Goal: Navigation & Orientation: Find specific page/section

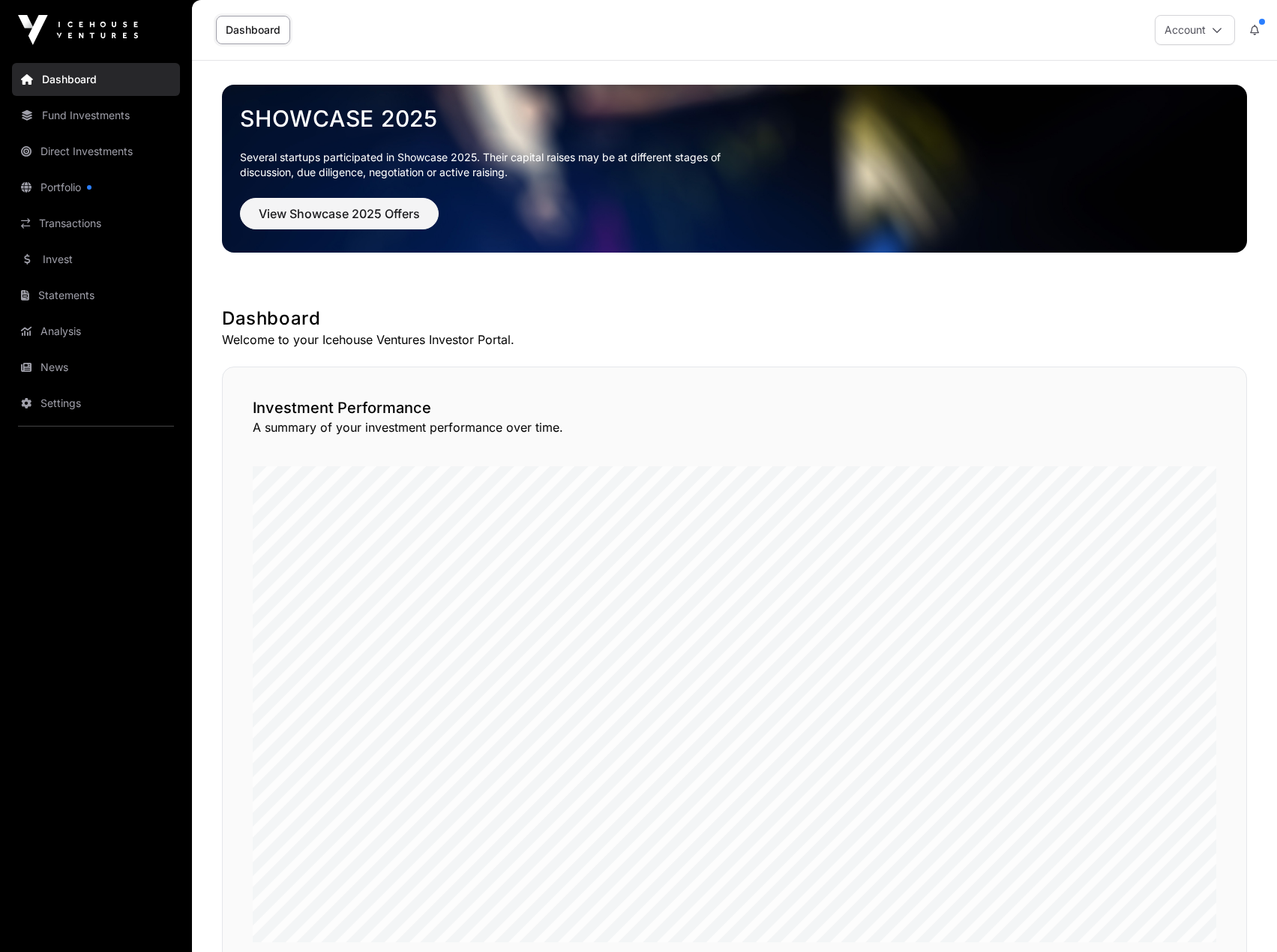
click at [60, 184] on link "Portfolio" at bounding box center [96, 187] width 168 height 33
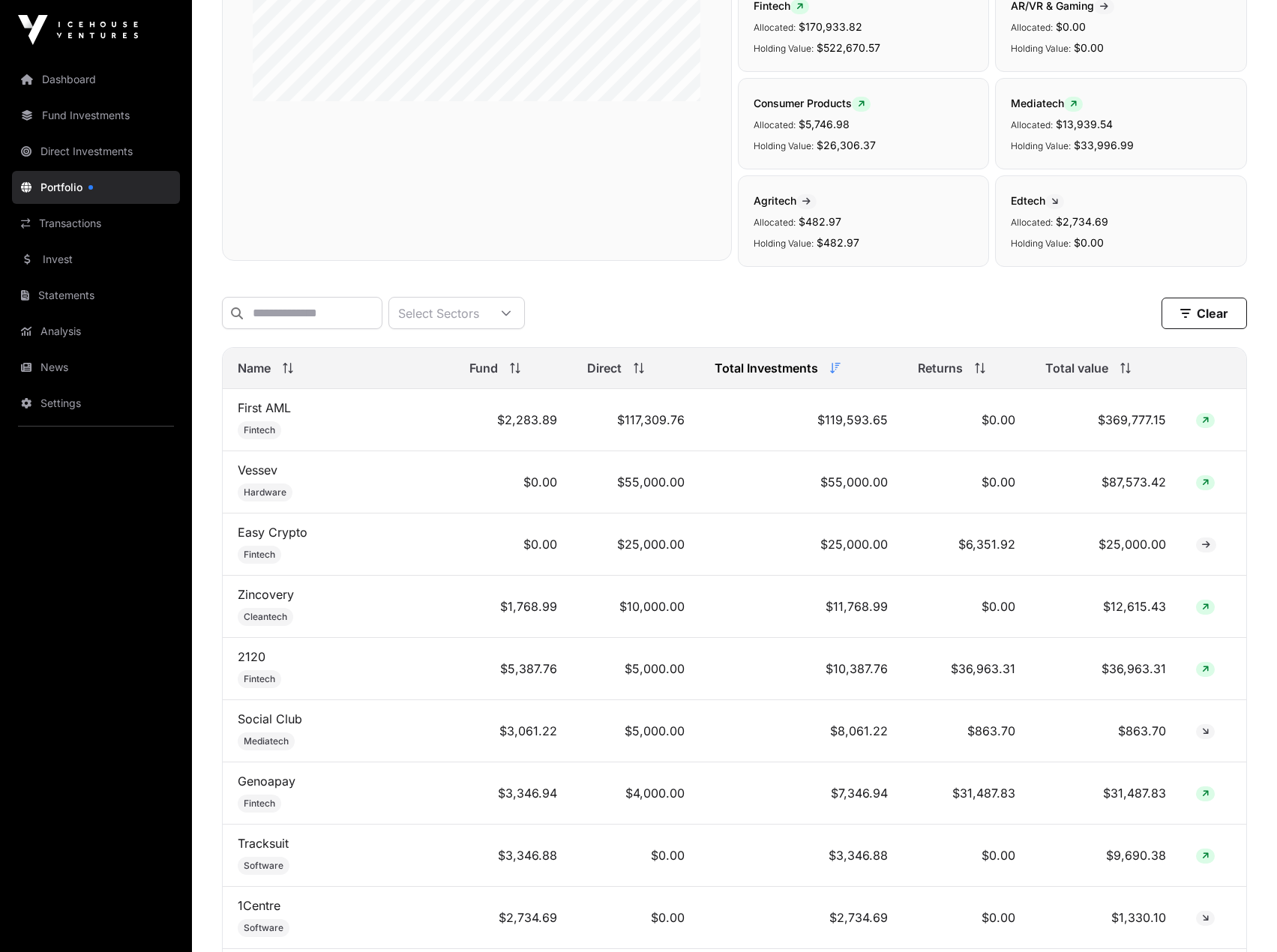
scroll to position [375, 0]
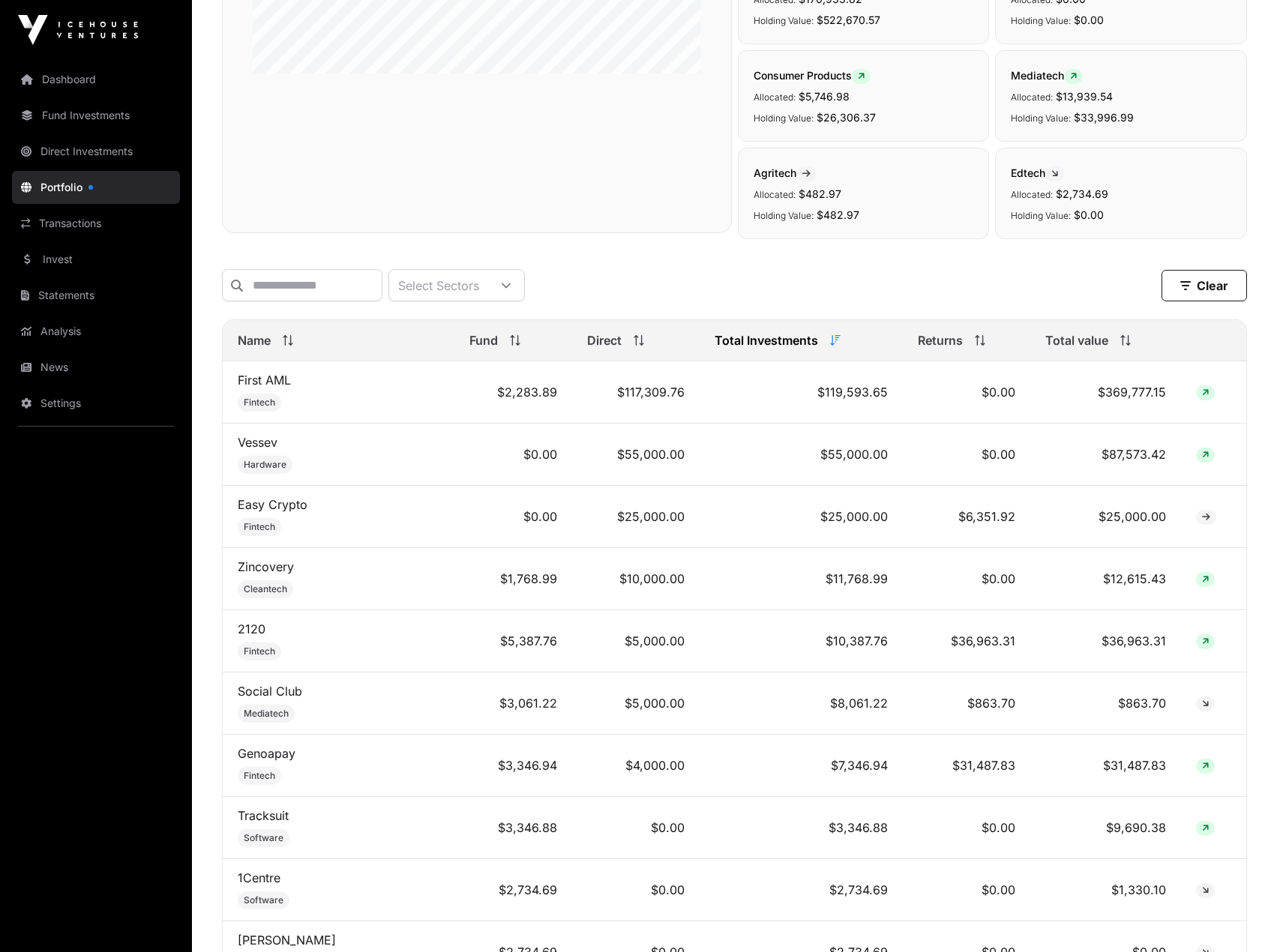
click at [253, 348] on span "Name" at bounding box center [254, 340] width 33 height 18
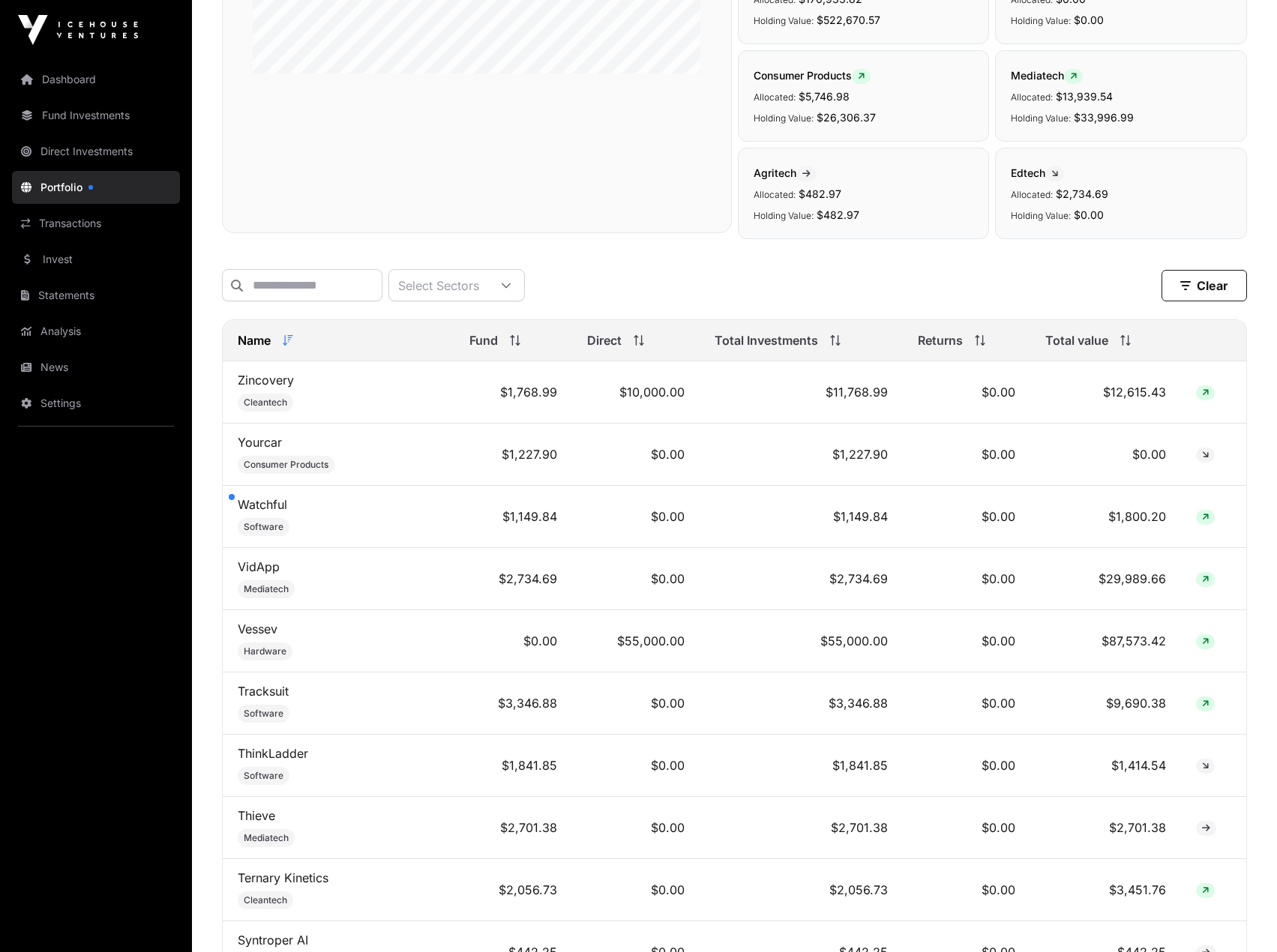
click at [260, 349] on span "Name" at bounding box center [254, 340] width 33 height 18
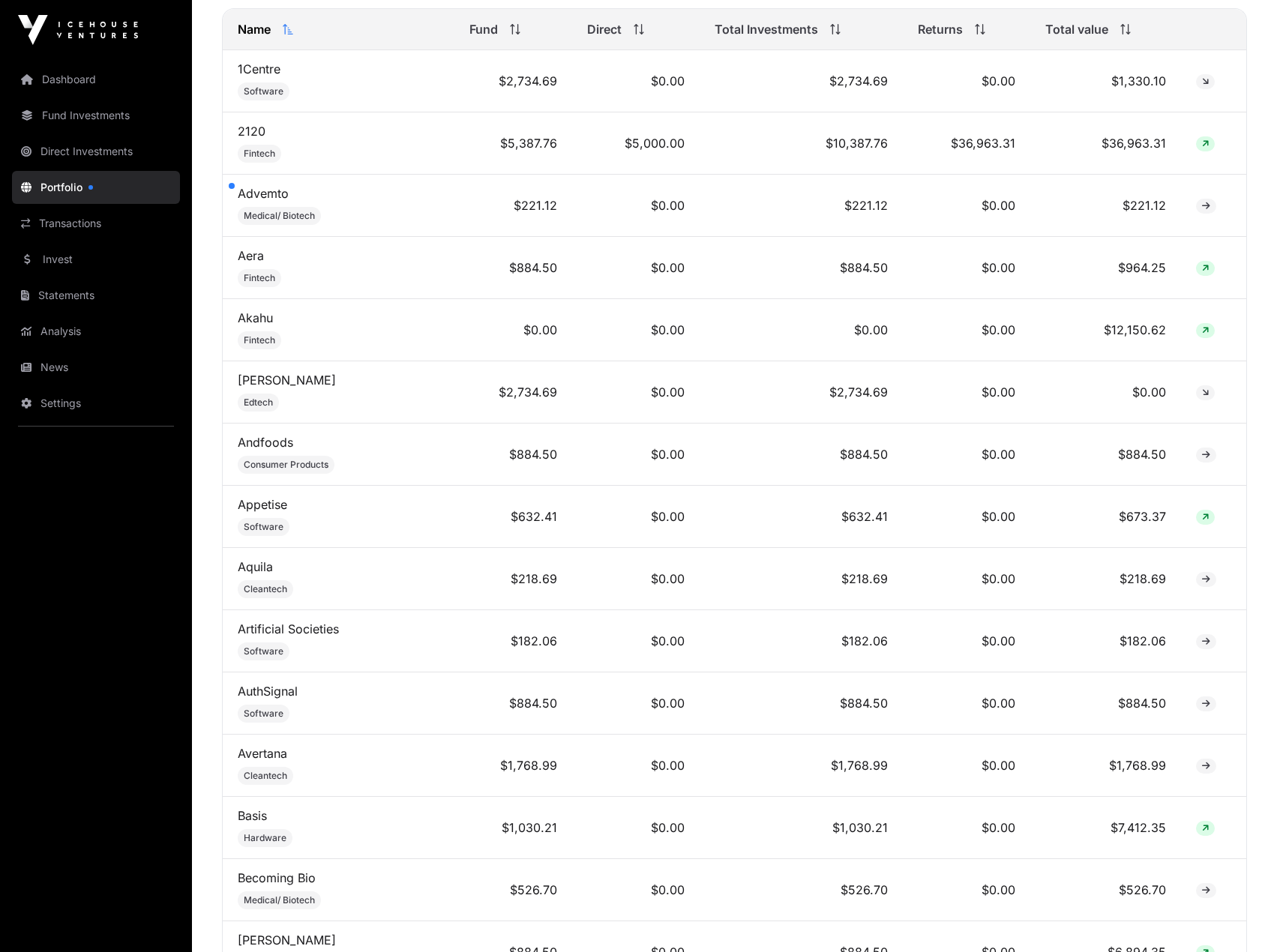
scroll to position [1050, 0]
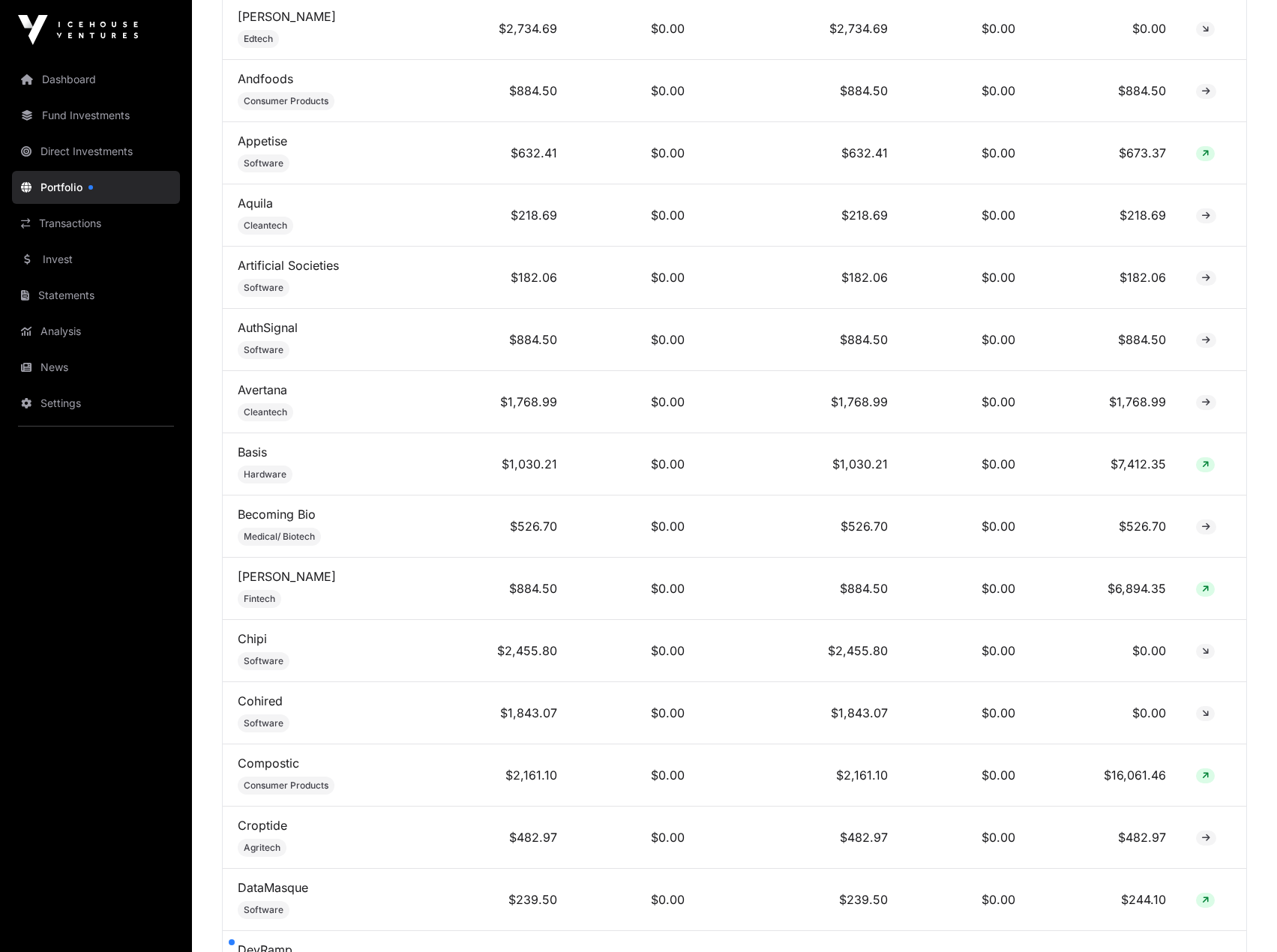
click at [281, 522] on link "Becoming Bio" at bounding box center [276, 514] width 78 height 15
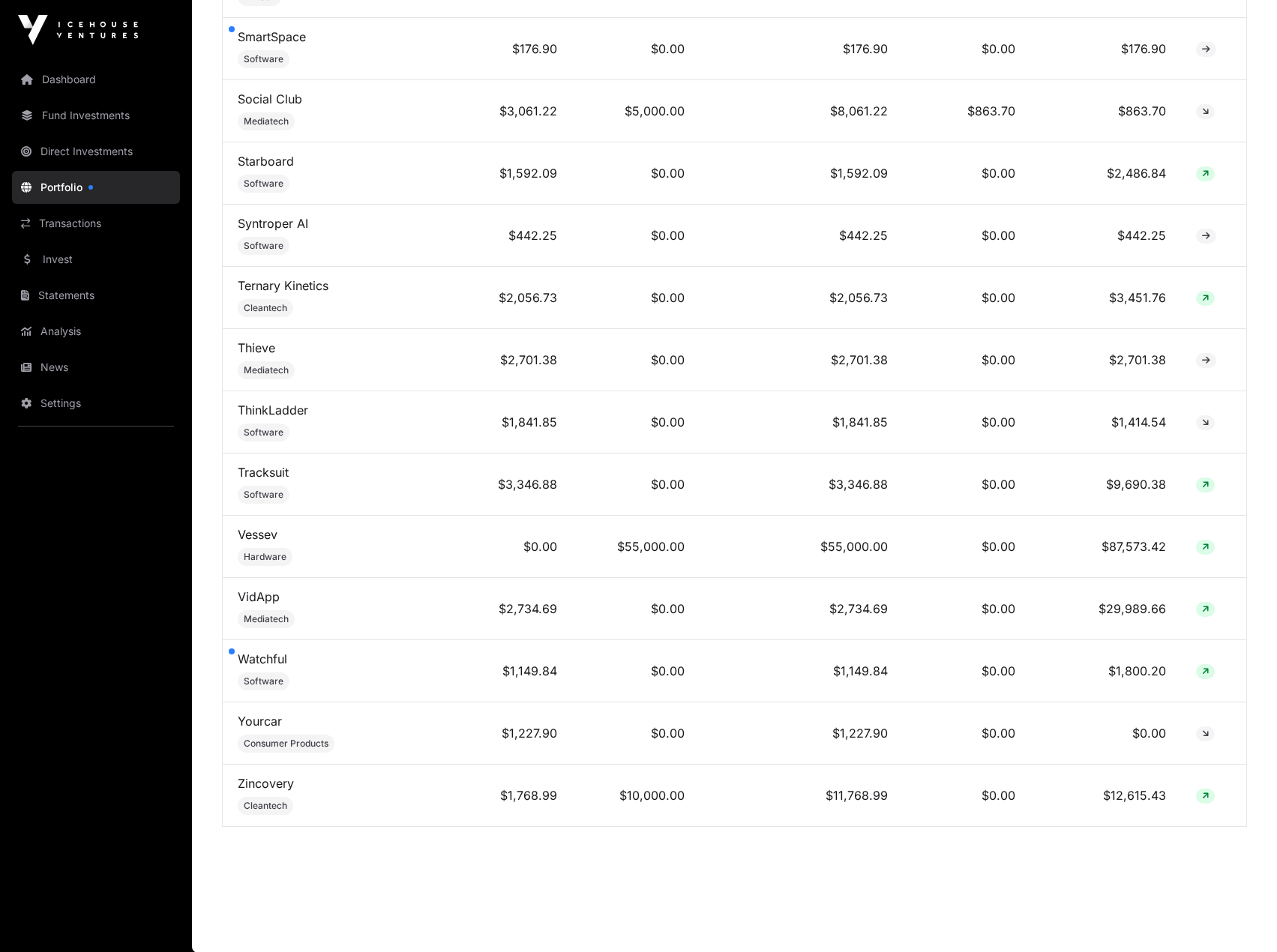
scroll to position [3406, 0]
click at [276, 551] on span "Hardware" at bounding box center [264, 556] width 43 height 12
click at [254, 534] on link "Vessev" at bounding box center [257, 534] width 39 height 15
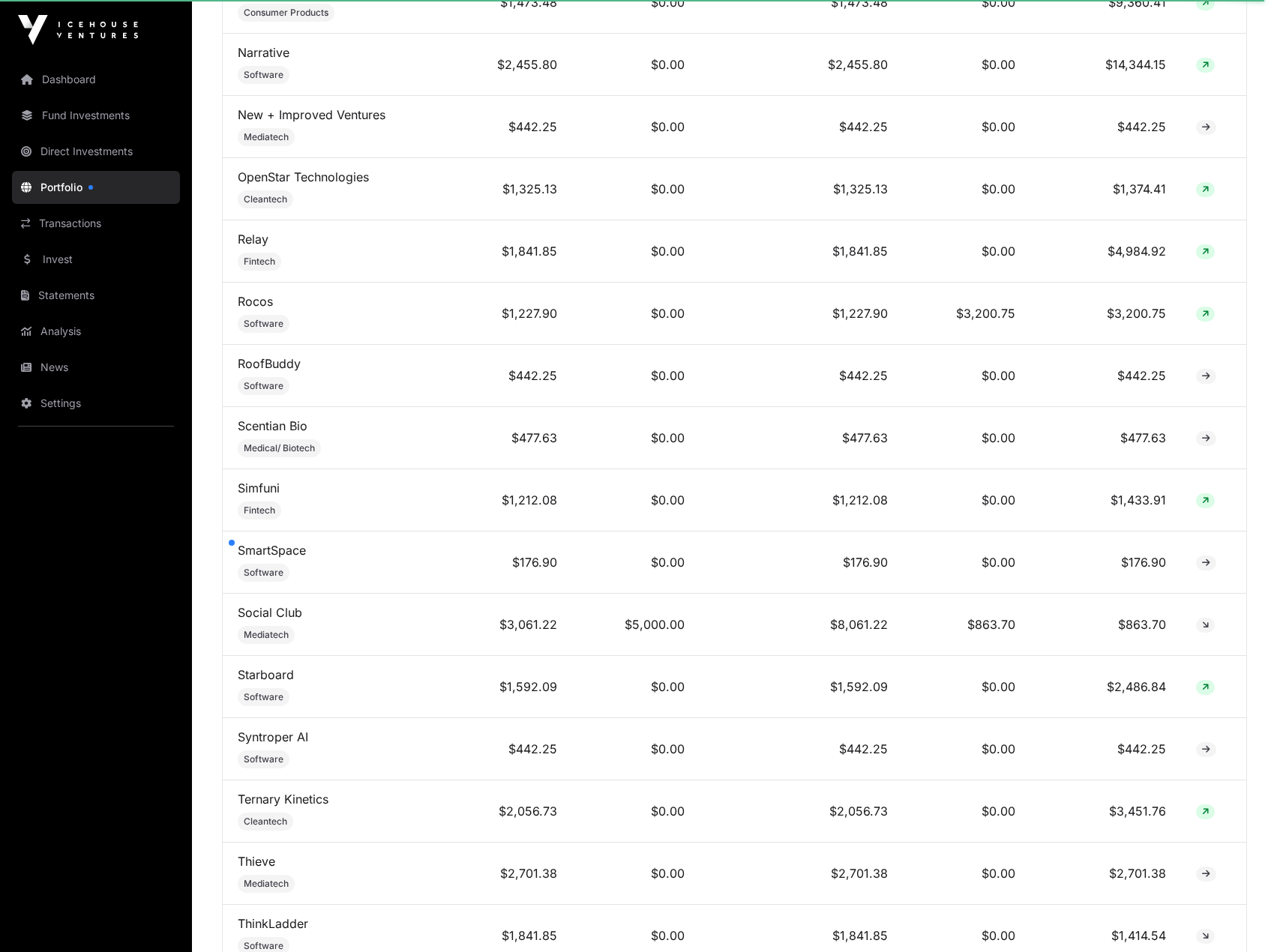
scroll to position [2356, 0]
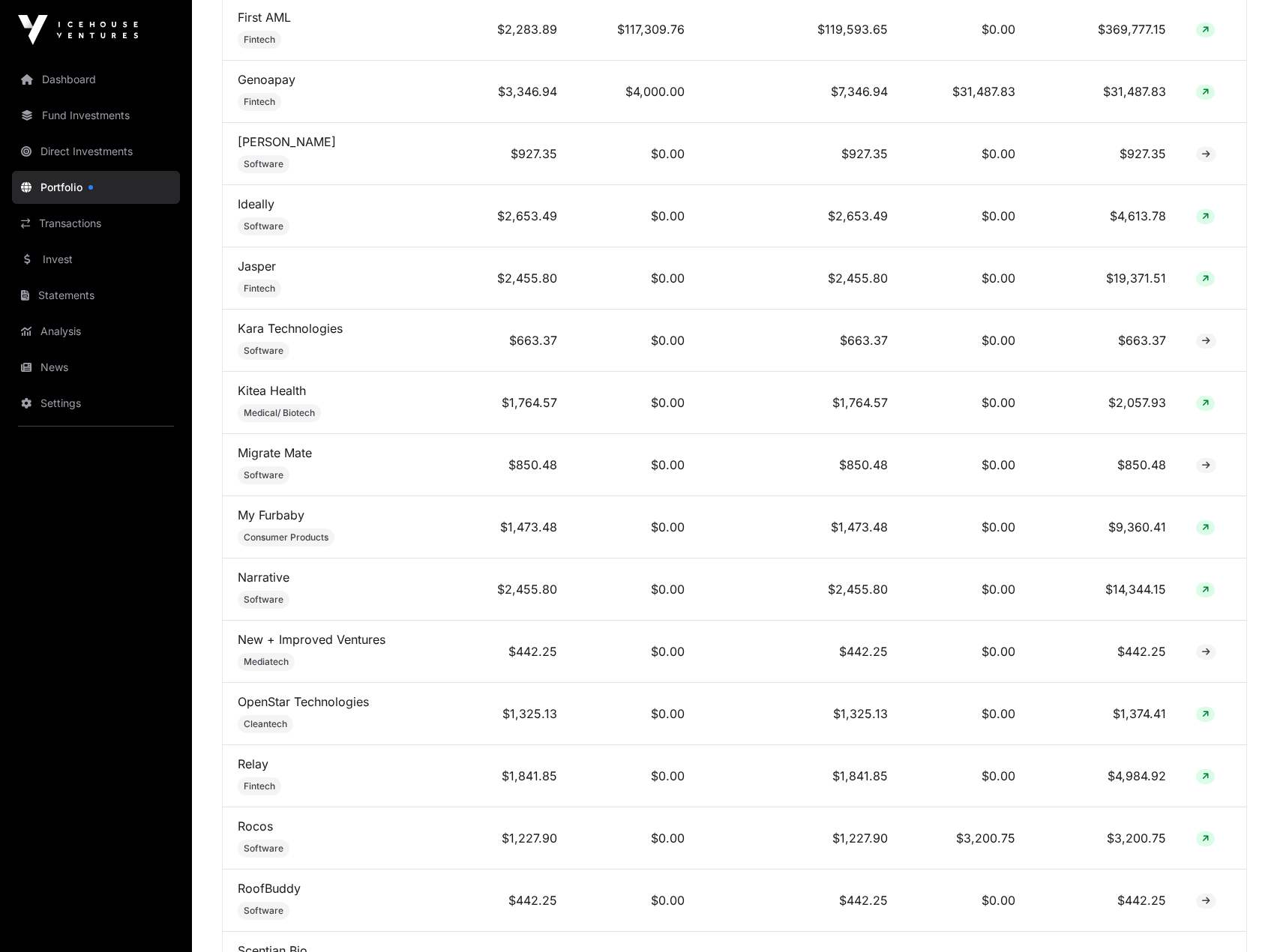
click at [48, 331] on link "Analysis" at bounding box center [96, 331] width 168 height 33
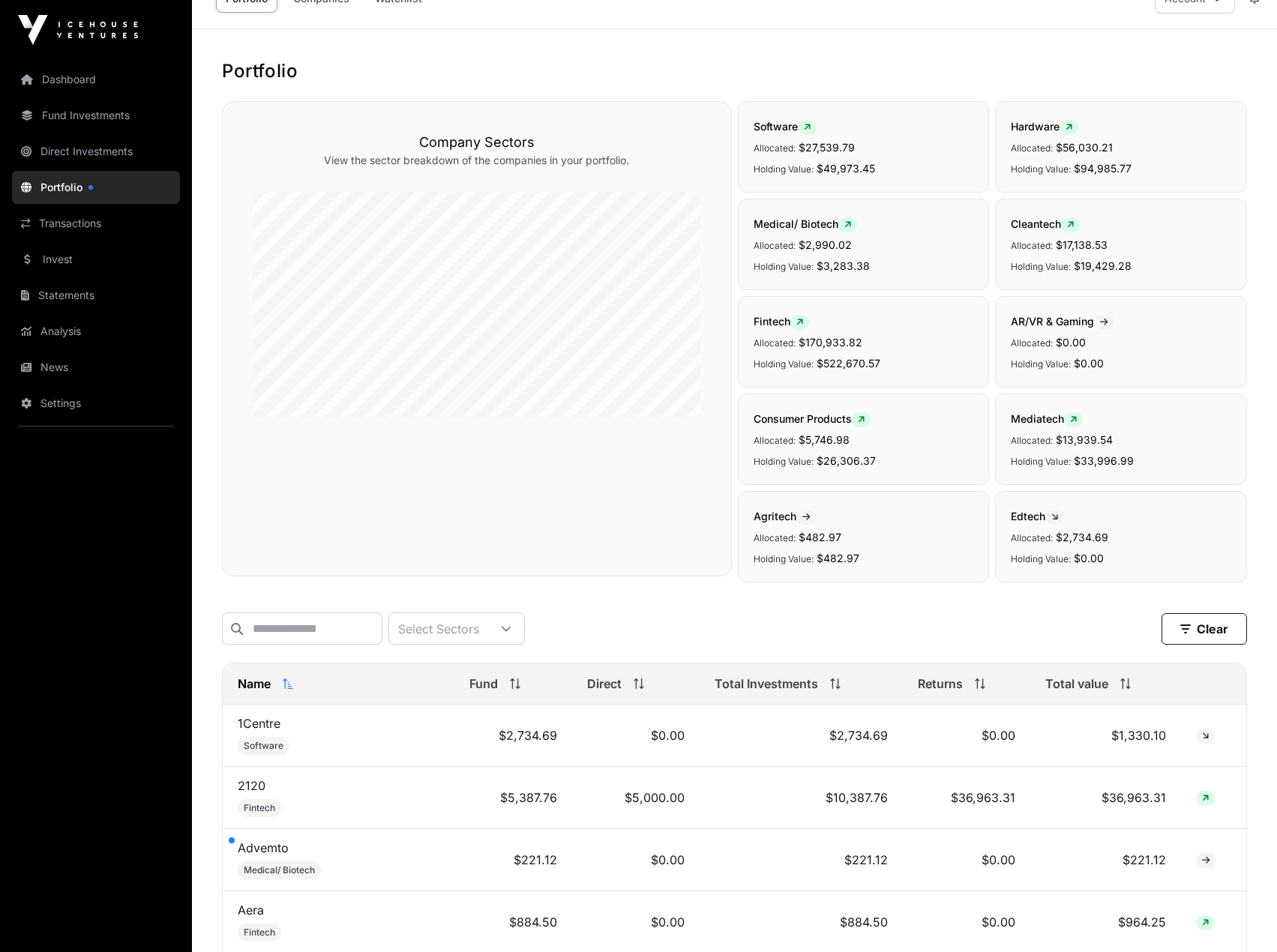
scroll to position [0, 0]
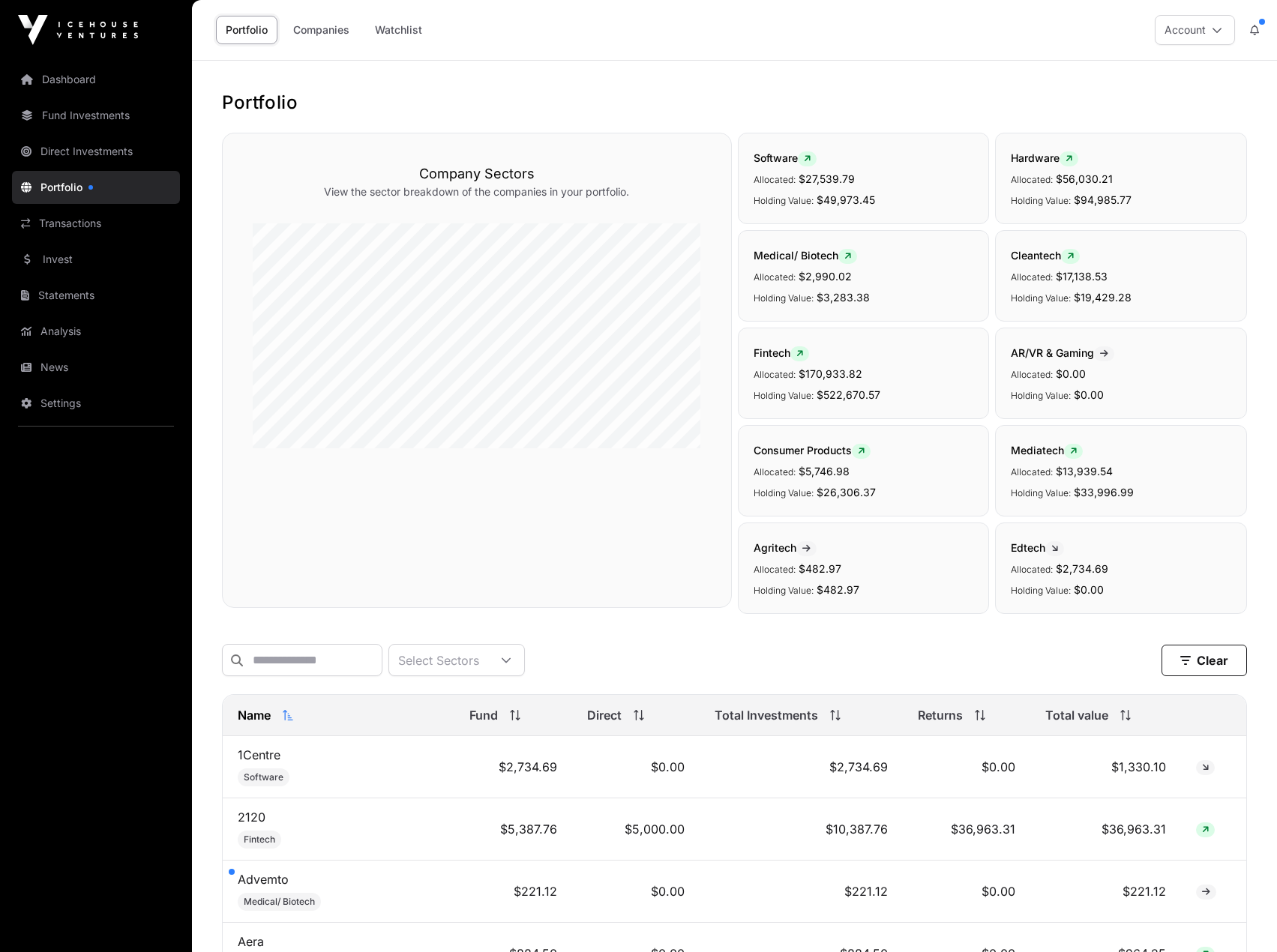
click at [46, 85] on link "Dashboard" at bounding box center [96, 80] width 168 height 33
click at [64, 79] on link "Dashboard" at bounding box center [96, 80] width 168 height 33
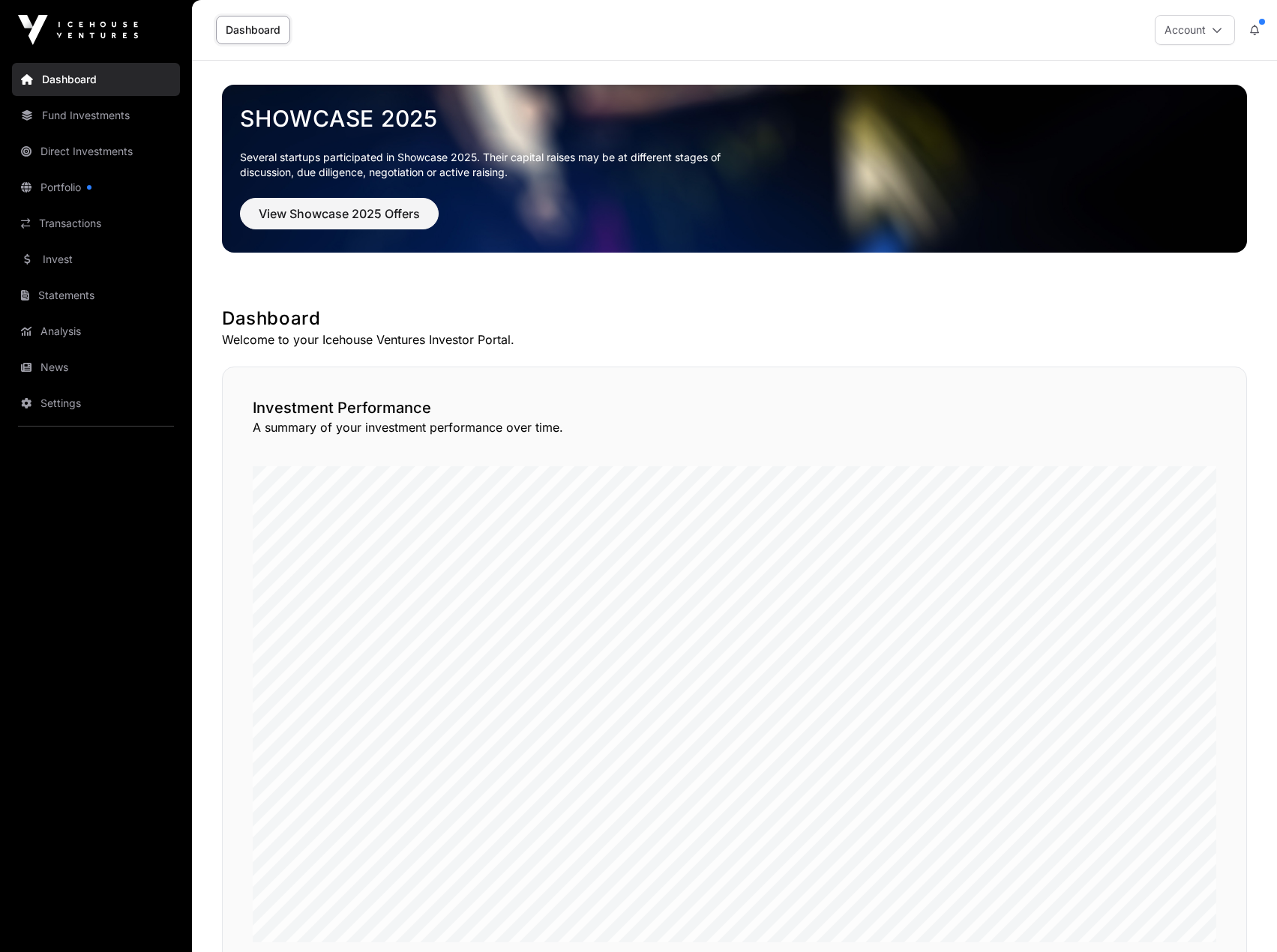
click at [57, 329] on link "Analysis" at bounding box center [96, 331] width 168 height 33
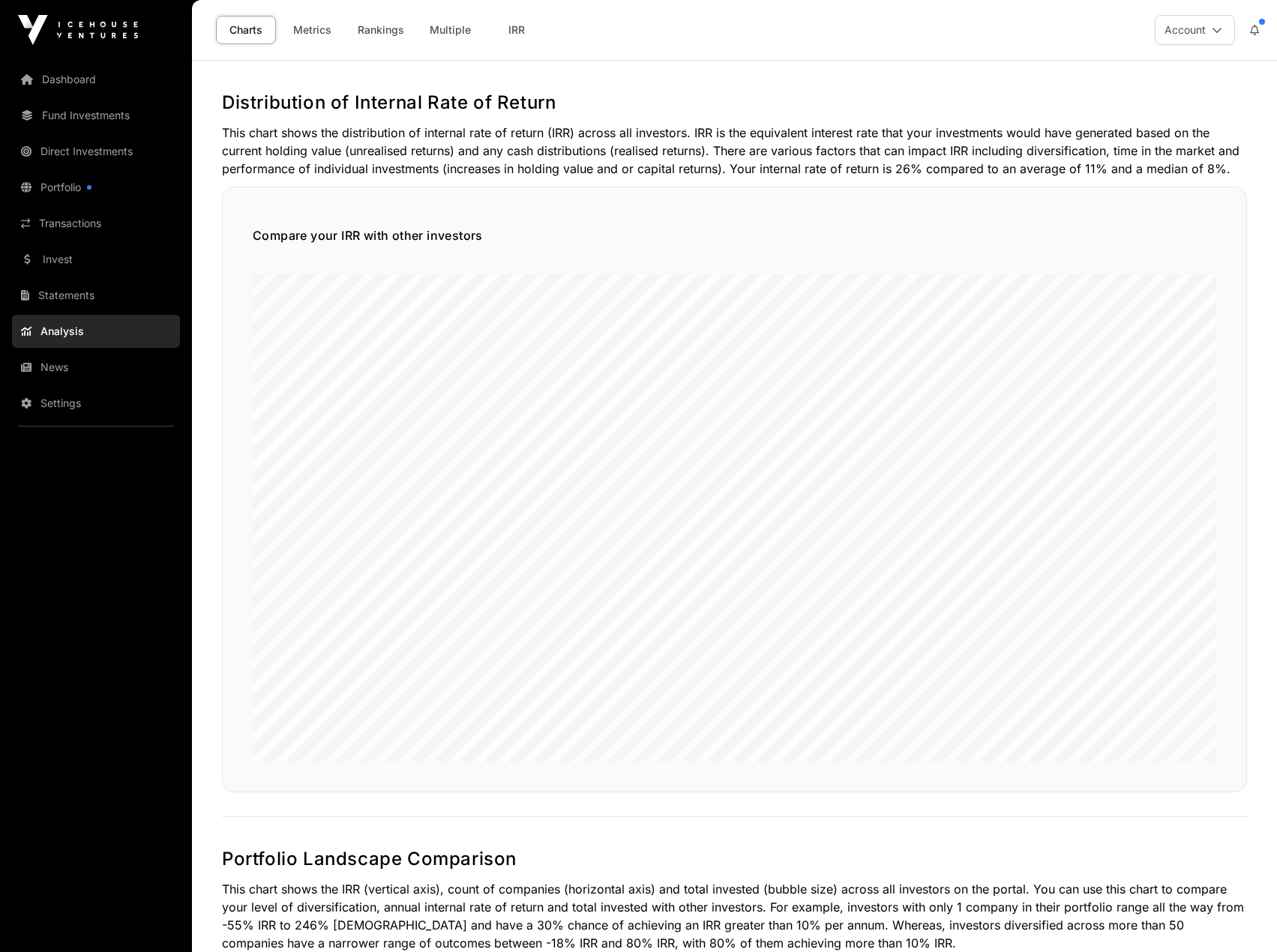
click at [61, 185] on link "Portfolio" at bounding box center [96, 187] width 168 height 33
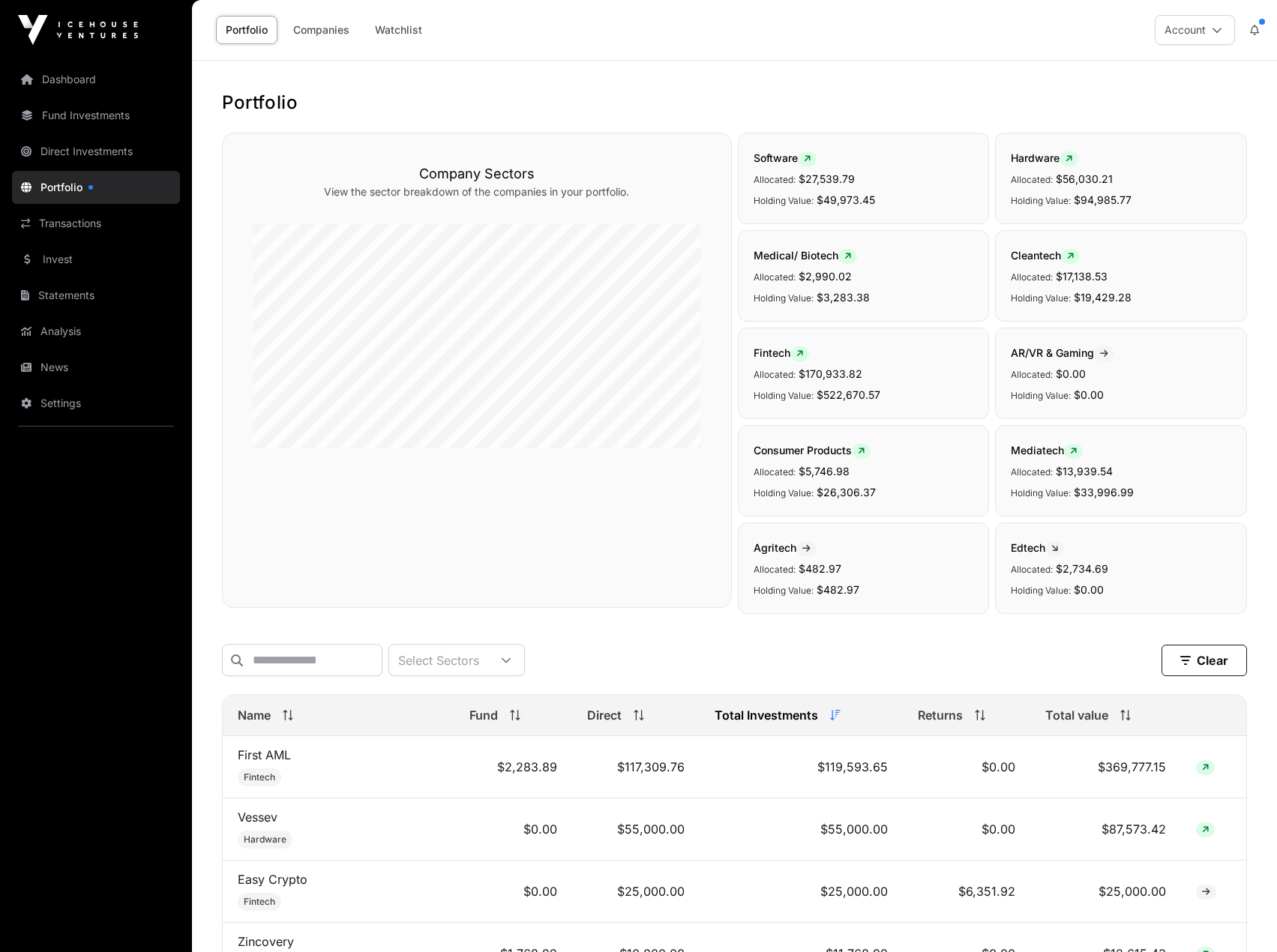
click at [70, 150] on link "Direct Investments" at bounding box center [96, 152] width 168 height 33
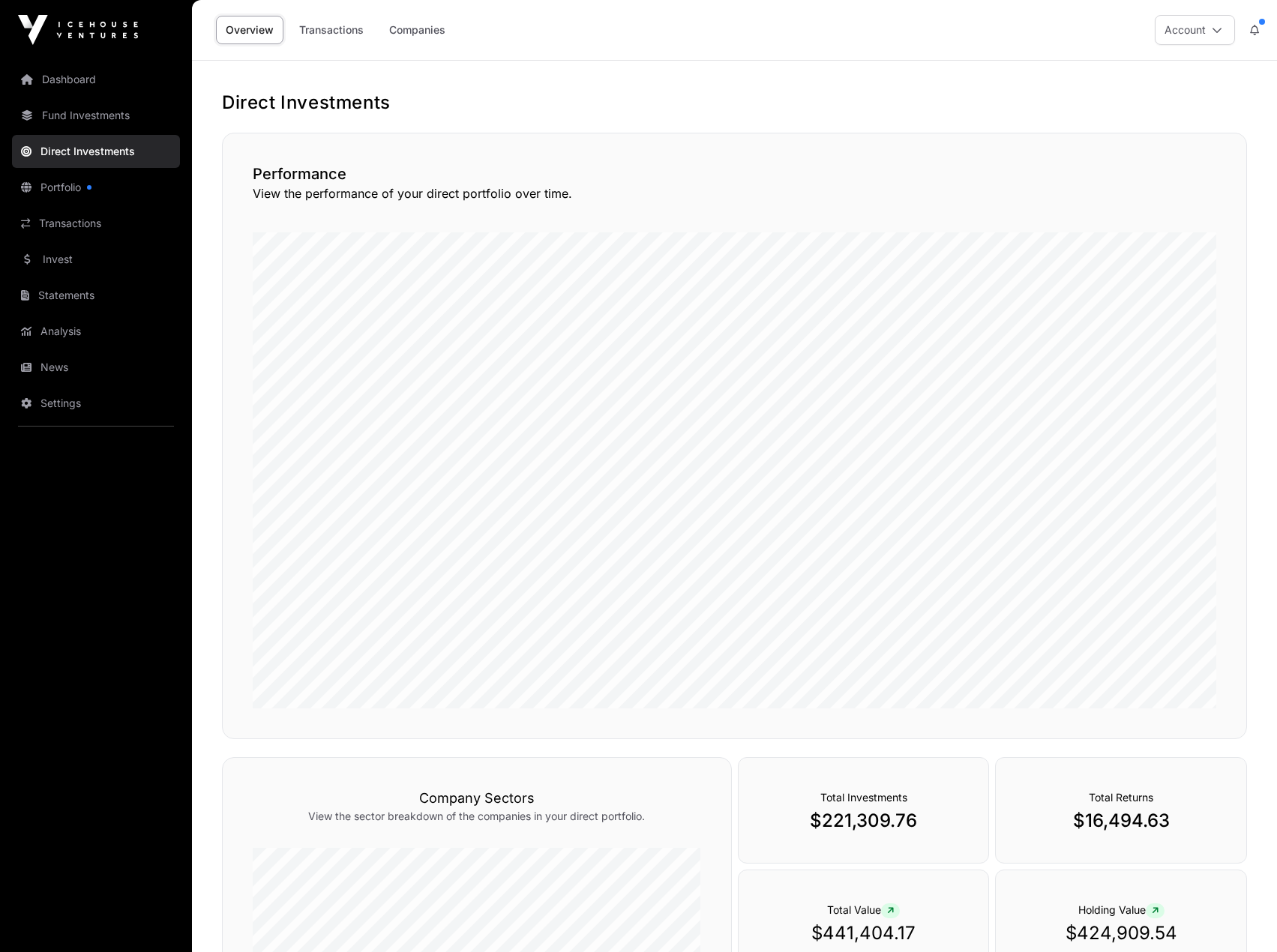
click at [56, 260] on link "Invest" at bounding box center [96, 260] width 168 height 33
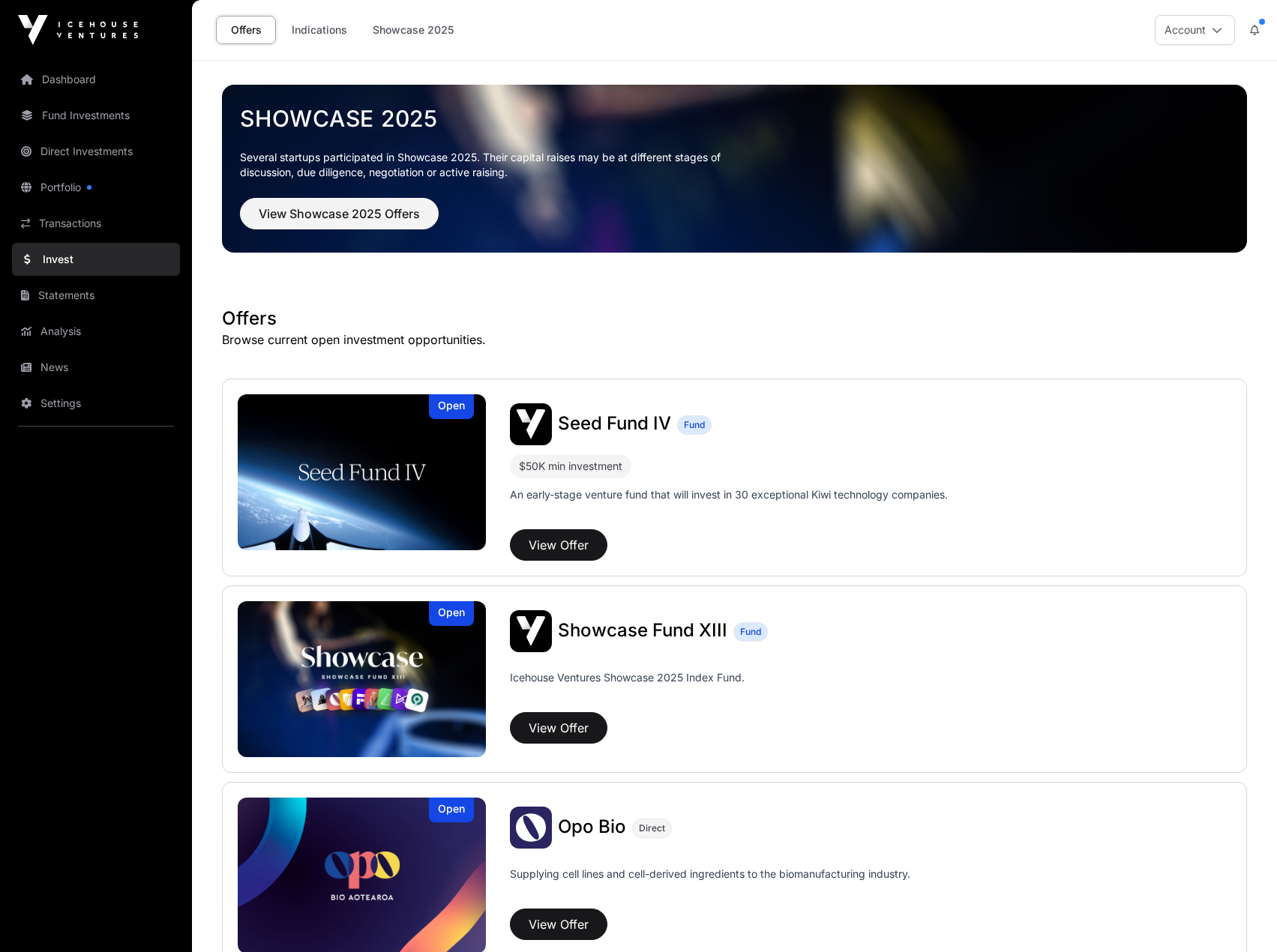
click at [303, 19] on link "Indications" at bounding box center [319, 29] width 75 height 28
